Goal: Information Seeking & Learning: Learn about a topic

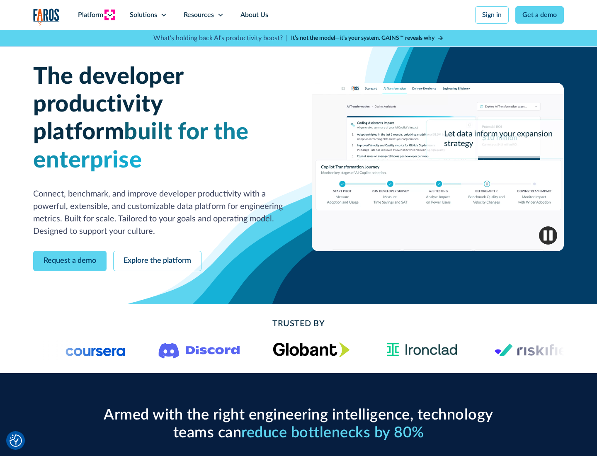
click at [109, 15] on icon at bounding box center [110, 15] width 7 height 7
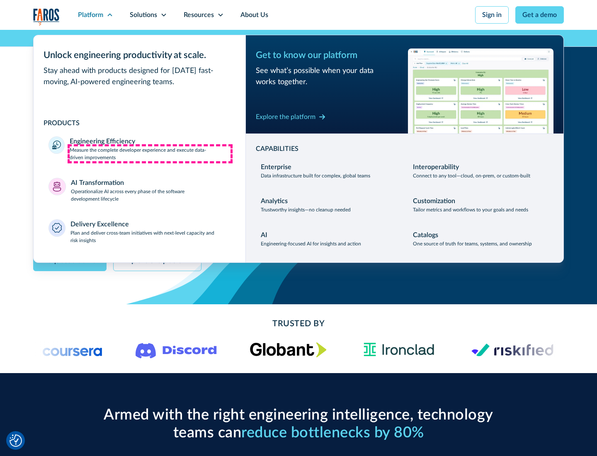
click at [150, 153] on p "Measure the complete developer experience and execute data-driven improvements" at bounding box center [150, 153] width 161 height 15
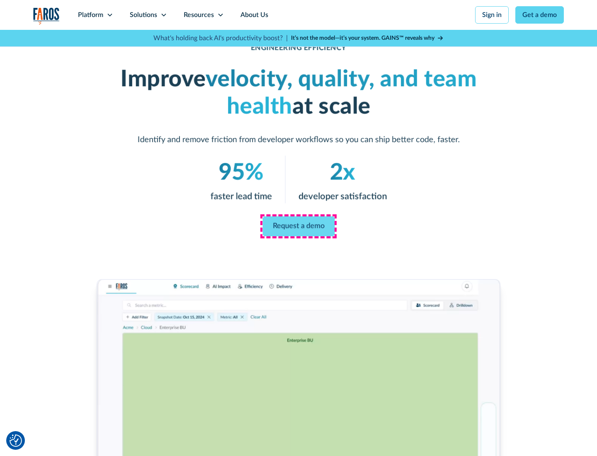
click at [298, 226] on link "Request a demo" at bounding box center [298, 226] width 72 height 20
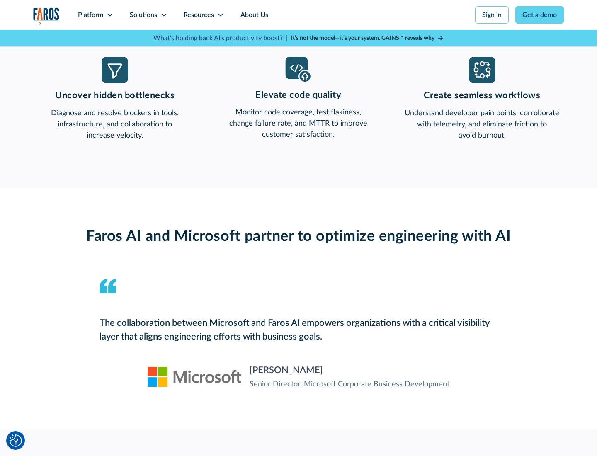
click at [109, 15] on icon at bounding box center [110, 15] width 7 height 7
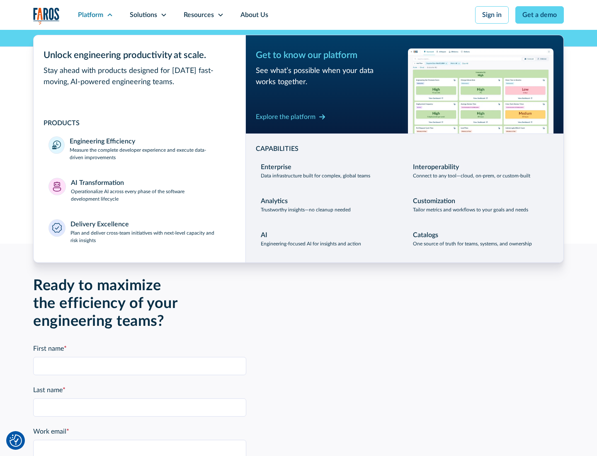
scroll to position [1819, 0]
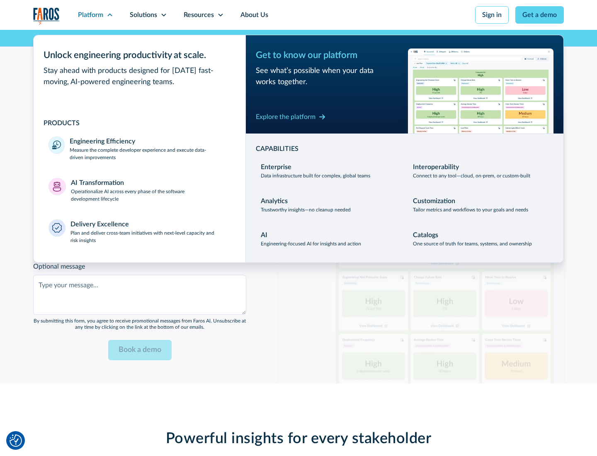
click at [150, 190] on p "Operationalize AI across every phase of the software development lifecycle" at bounding box center [151, 195] width 160 height 15
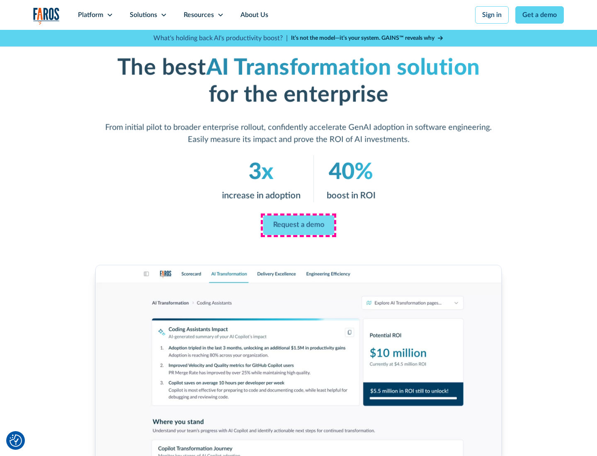
click at [298, 225] on link "Request a demo" at bounding box center [298, 226] width 71 height 20
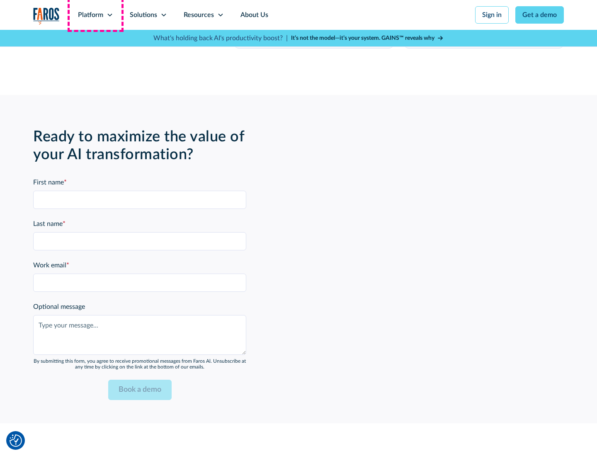
click at [95, 15] on div "Platform" at bounding box center [90, 15] width 25 height 10
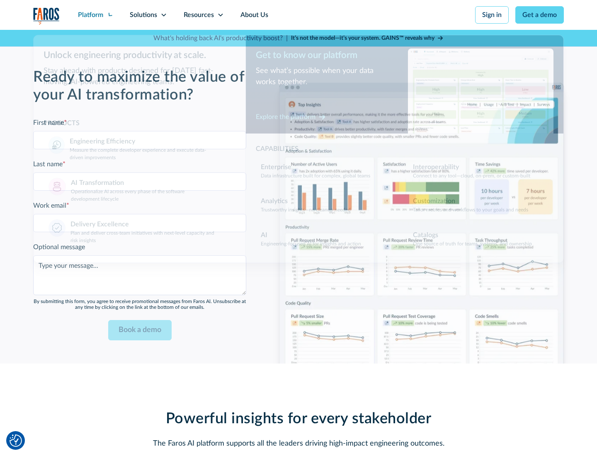
scroll to position [2018, 0]
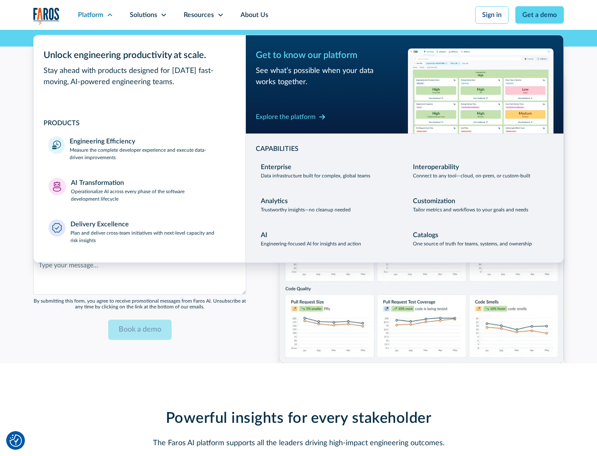
click at [286, 116] on div "Explore the platform" at bounding box center [286, 117] width 60 height 10
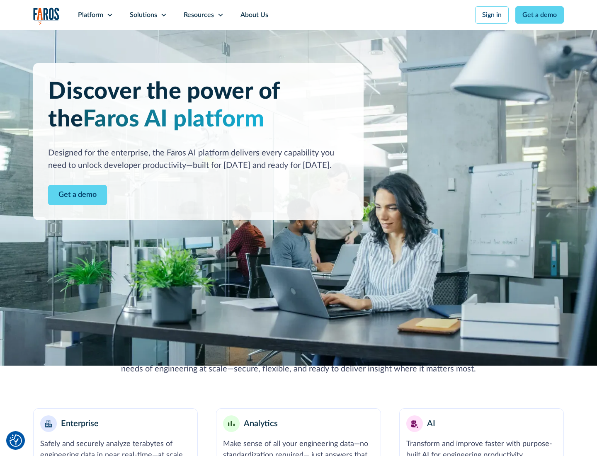
click at [78, 195] on link "Get a demo" at bounding box center [77, 195] width 59 height 20
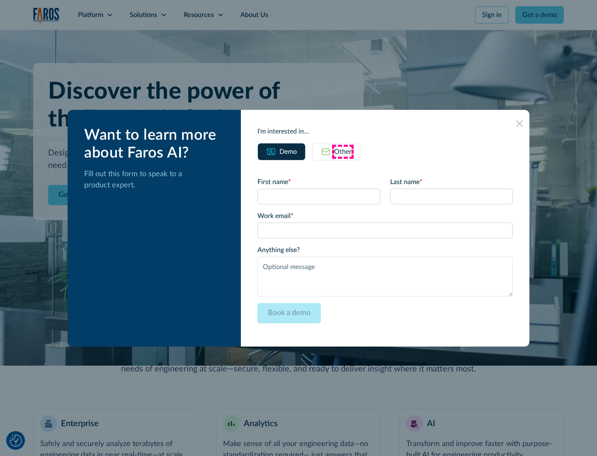
click at [343, 151] on div "Other" at bounding box center [342, 152] width 17 height 10
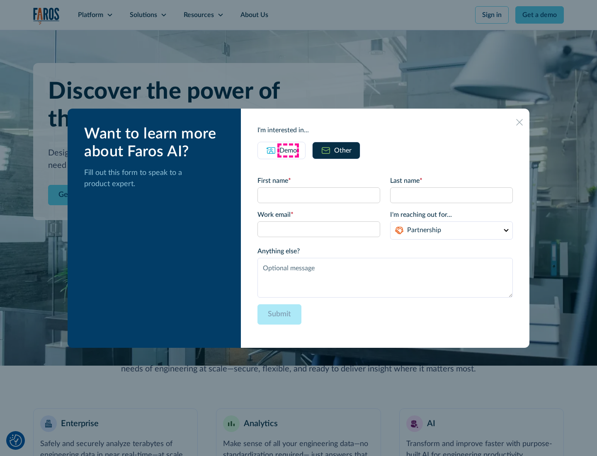
click at [288, 150] on div "Demo" at bounding box center [287, 151] width 17 height 10
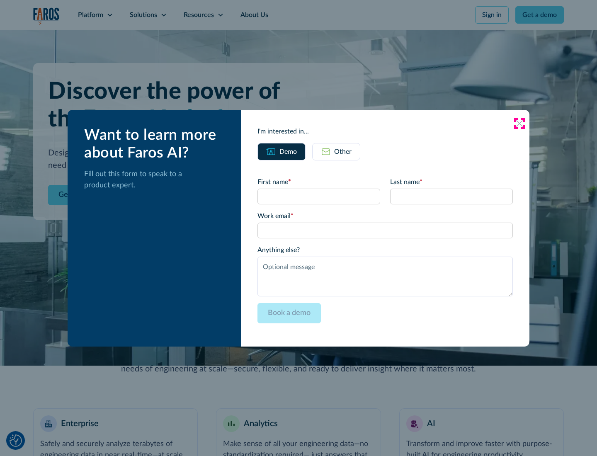
click at [519, 123] on icon at bounding box center [519, 123] width 7 height 7
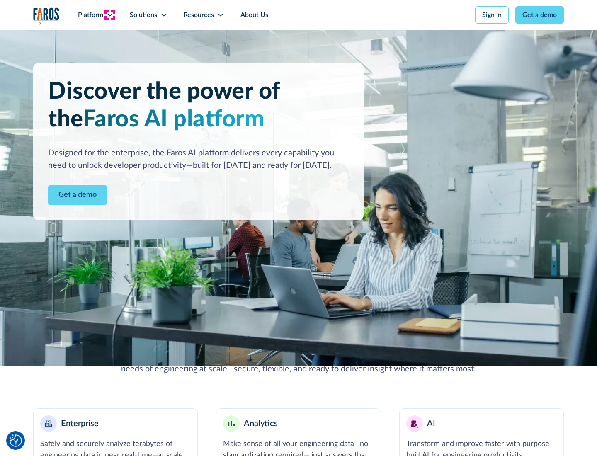
click at [109, 15] on icon at bounding box center [110, 15] width 7 height 7
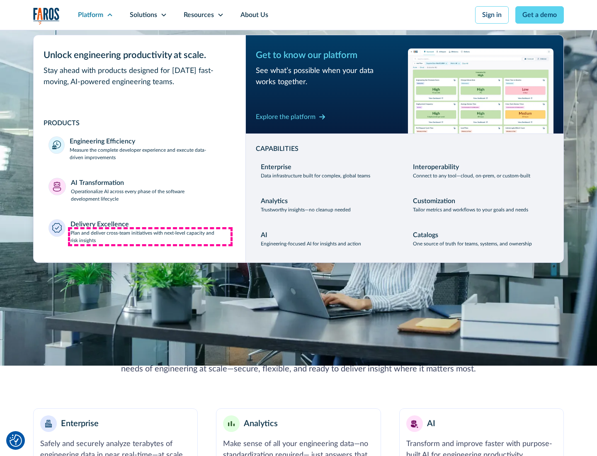
click at [150, 236] on p "Plan and deliver cross-team initiatives with next-level capacity and risk insig…" at bounding box center [150, 236] width 160 height 15
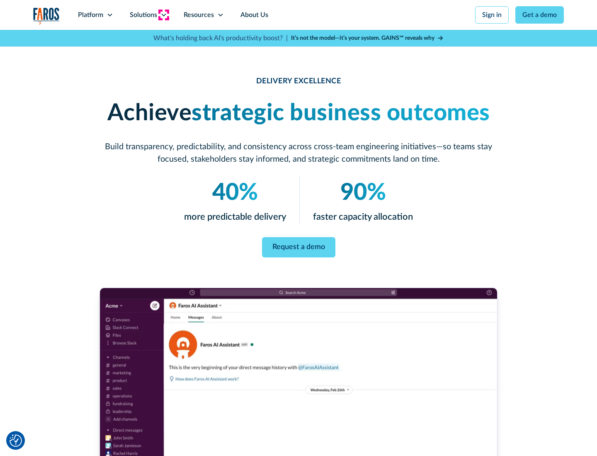
click at [163, 15] on icon at bounding box center [163, 15] width 7 height 7
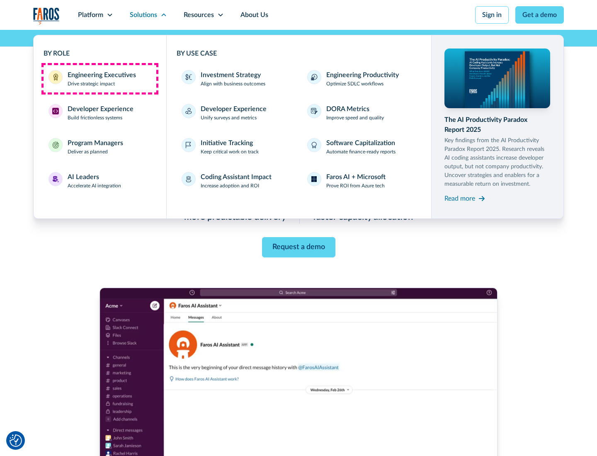
click at [99, 79] on div "Engineering Executives" at bounding box center [102, 75] width 68 height 10
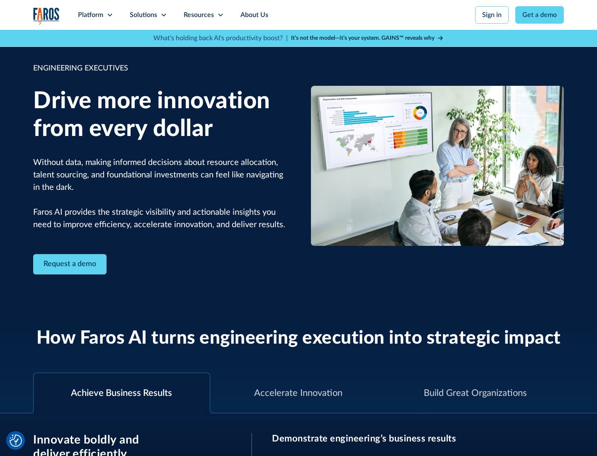
click at [163, 15] on icon at bounding box center [163, 15] width 7 height 7
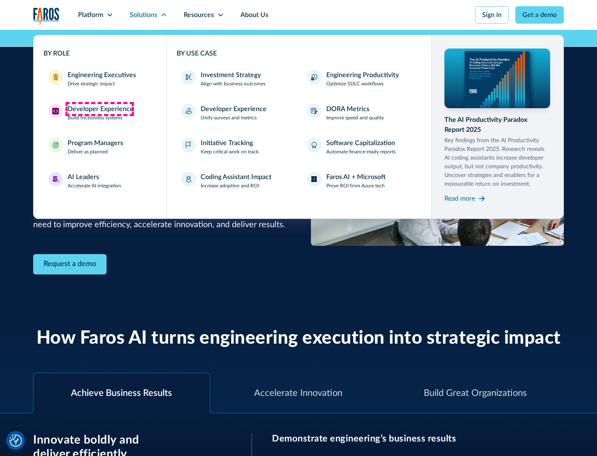
click at [99, 109] on div "Developer Experience" at bounding box center [101, 109] width 66 height 10
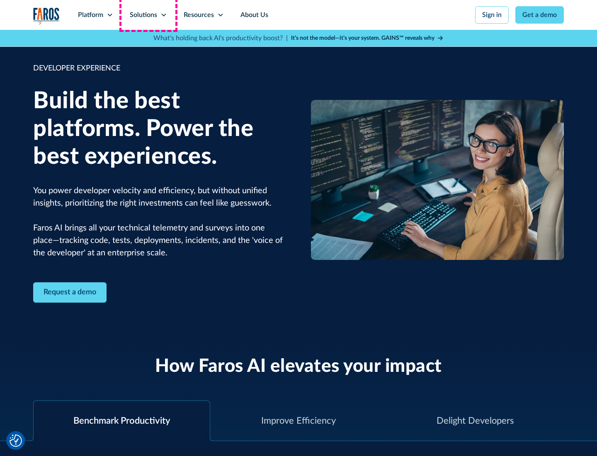
click at [148, 15] on div "Solutions" at bounding box center [143, 15] width 27 height 10
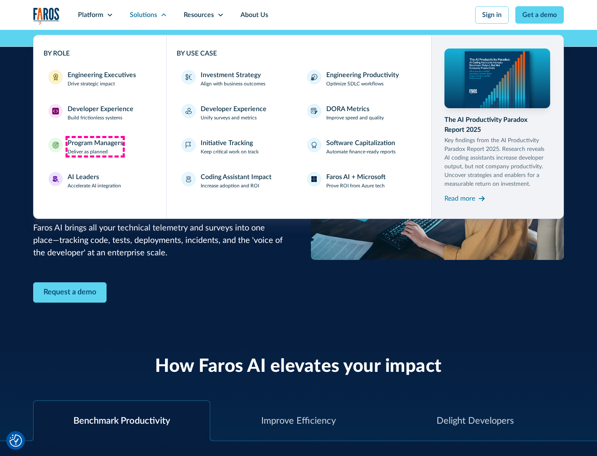
click at [95, 147] on div "Program Managers" at bounding box center [96, 143] width 56 height 10
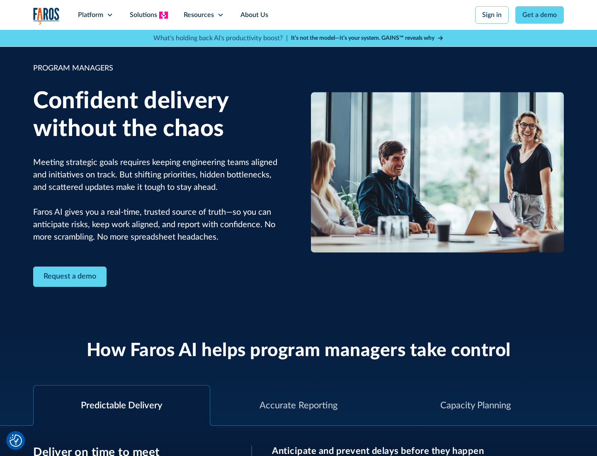
click at [163, 15] on icon at bounding box center [163, 15] width 7 height 7
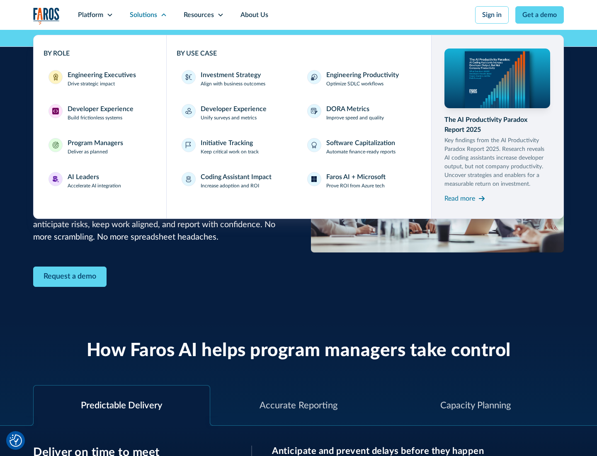
click at [95, 181] on div "AI Leaders" at bounding box center [84, 177] width 32 height 10
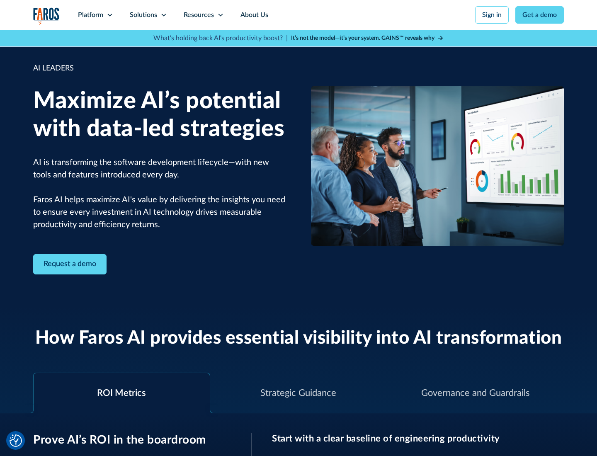
click at [163, 15] on icon at bounding box center [163, 15] width 7 height 7
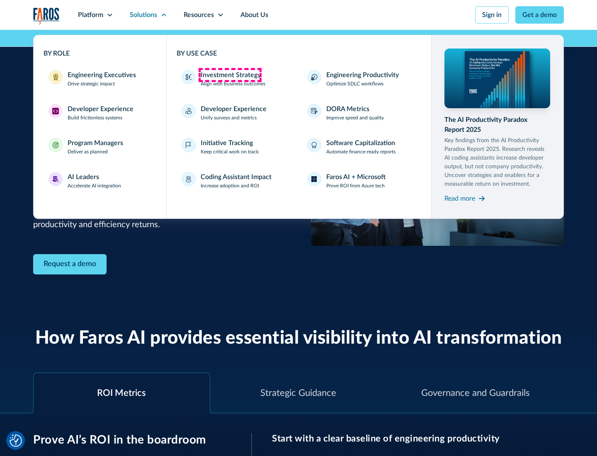
click at [230, 75] on div "Investment Strategy" at bounding box center [231, 75] width 60 height 10
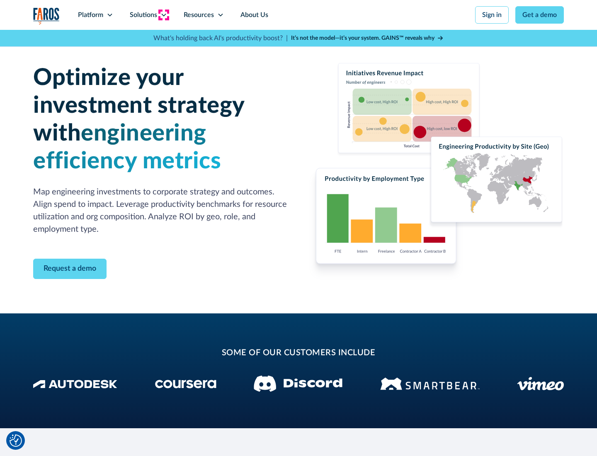
click at [163, 15] on icon at bounding box center [163, 15] width 7 height 7
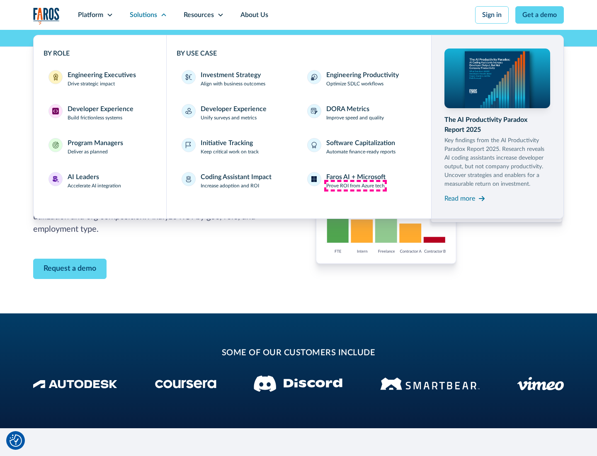
click at [355, 186] on p "Prove ROI from Azure tech" at bounding box center [355, 185] width 58 height 7
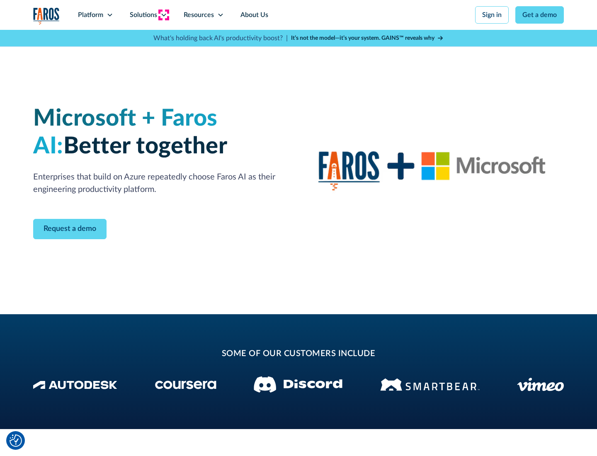
click at [163, 15] on icon at bounding box center [163, 15] width 7 height 7
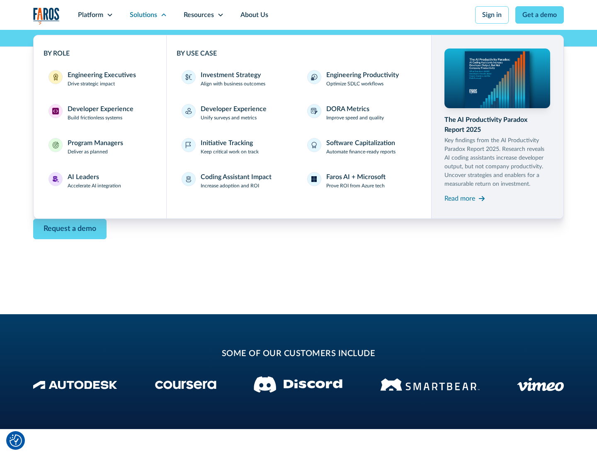
click at [460, 198] on div "Read more" at bounding box center [459, 199] width 31 height 10
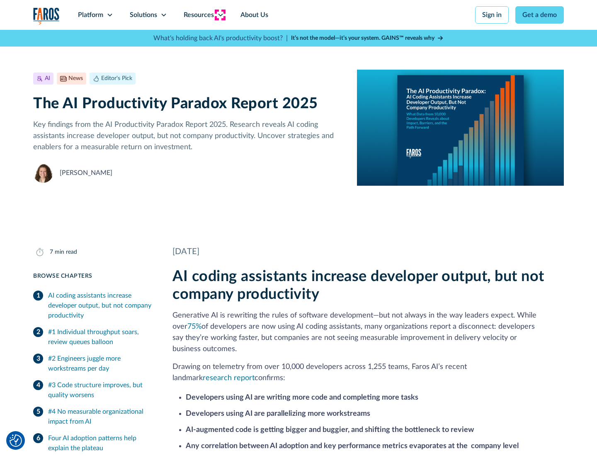
click at [220, 15] on icon at bounding box center [220, 15] width 7 height 7
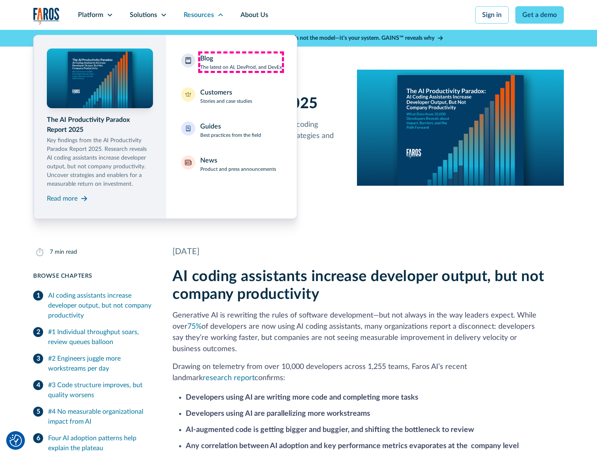
click at [241, 62] on div "Blog The latest on AI, DevProd, and DevEx" at bounding box center [241, 61] width 82 height 17
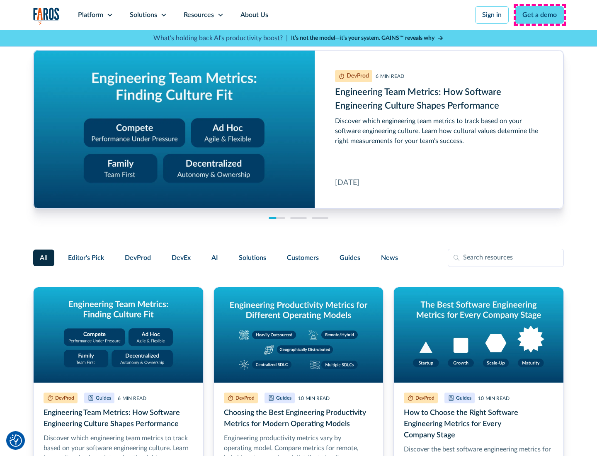
click at [540, 15] on link "Get a demo" at bounding box center [539, 14] width 49 height 17
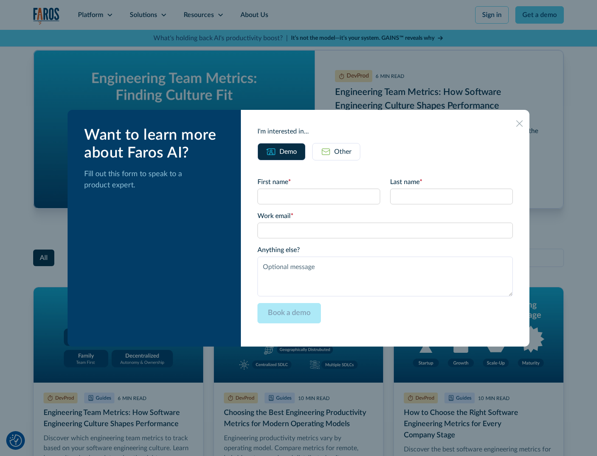
click at [336, 151] on div "Other" at bounding box center [342, 152] width 17 height 10
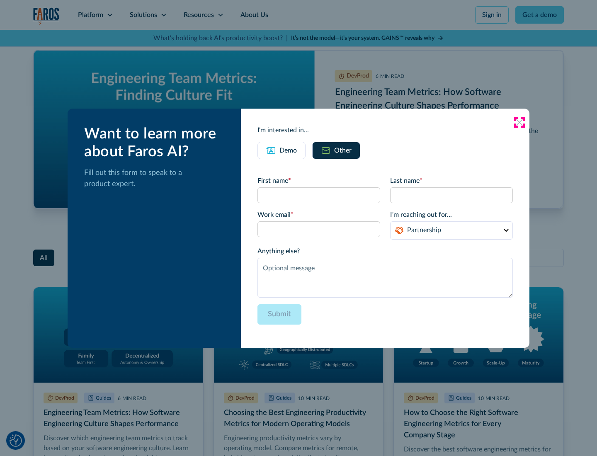
click at [519, 122] on icon at bounding box center [519, 122] width 7 height 7
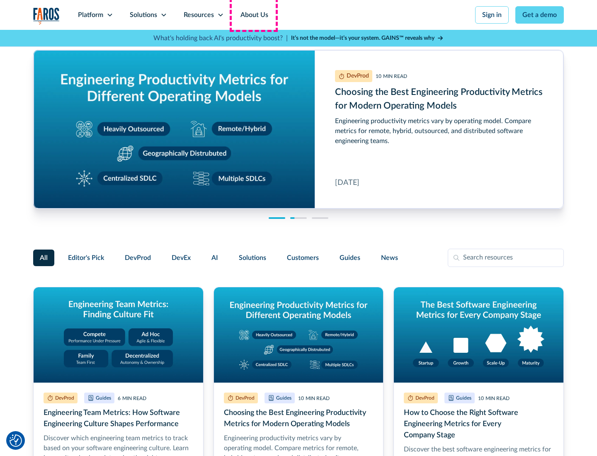
click at [253, 15] on link "About Us" at bounding box center [254, 15] width 44 height 30
